Goal: Task Accomplishment & Management: Use online tool/utility

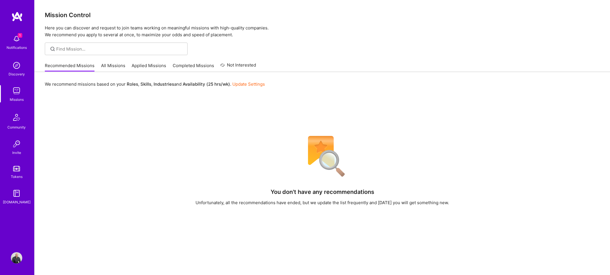
click at [98, 65] on div "Recommended Missions All Missions Applied Missions Completed Missions Not Inter…" at bounding box center [150, 65] width 211 height 12
click at [108, 63] on link "All Missions" at bounding box center [113, 67] width 24 height 9
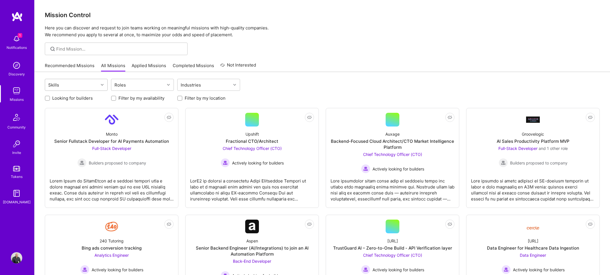
click at [86, 86] on div "Skills" at bounding box center [71, 84] width 53 height 11
click at [140, 83] on div "Roles" at bounding box center [137, 84] width 53 height 11
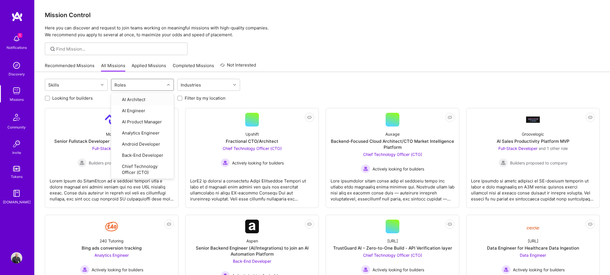
click at [400, 86] on div "Skills option AI Architect focused, 1 of 33. 33 results available. Use Up and D…" at bounding box center [322, 85] width 555 height 13
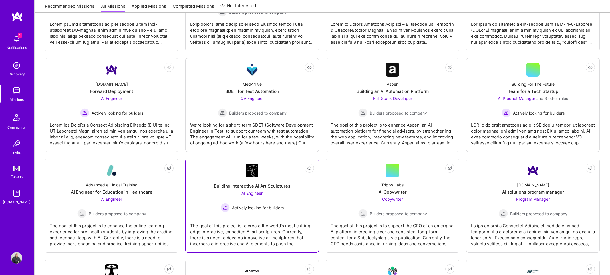
scroll to position [371, 0]
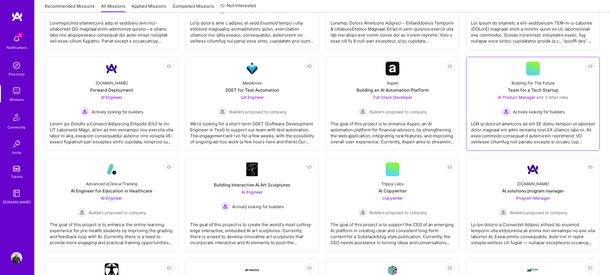
click at [538, 117] on div at bounding box center [533, 130] width 124 height 29
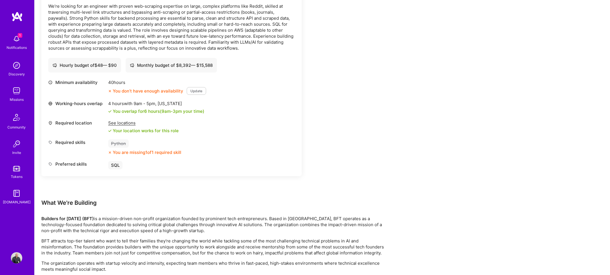
scroll to position [773, 0]
